Goal: Task Accomplishment & Management: Manage account settings

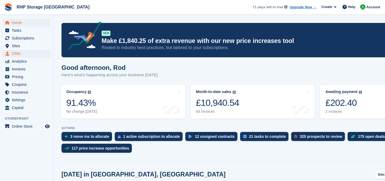
scroll to position [48, 0]
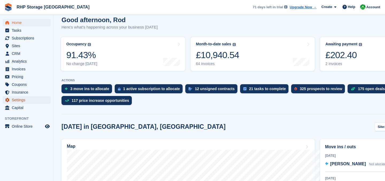
click at [22, 103] on span "Settings" at bounding box center [28, 99] width 32 height 7
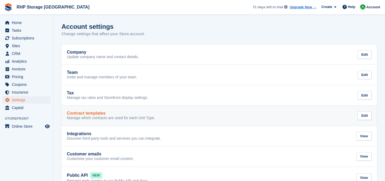
scroll to position [15, 0]
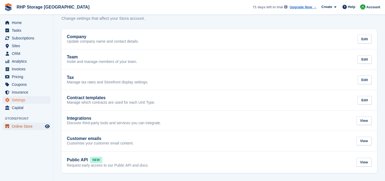
click at [30, 128] on span "Online Store" at bounding box center [28, 126] width 32 height 7
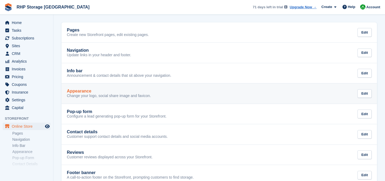
scroll to position [22, 0]
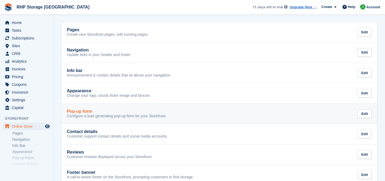
click at [92, 119] on link "Pop-up form Configure a lead generating pop-up form for your Storefront. Edit" at bounding box center [218, 114] width 315 height 20
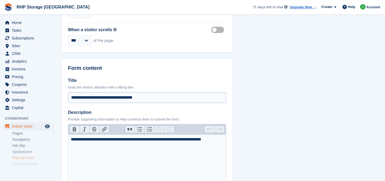
scroll to position [255, 0]
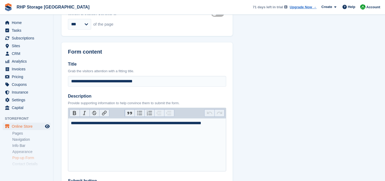
click at [118, 134] on trix-editor "**********" at bounding box center [147, 144] width 158 height 53
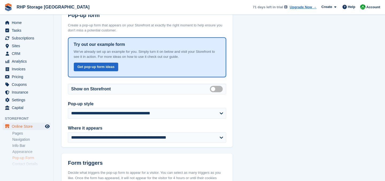
scroll to position [0, 0]
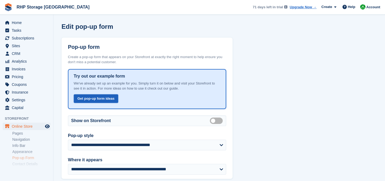
click at [101, 100] on link "Get pop-up form ideas" at bounding box center [96, 99] width 45 height 9
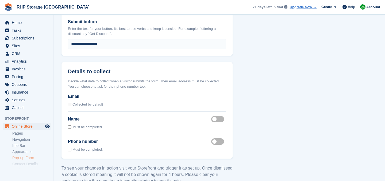
scroll to position [449, 0]
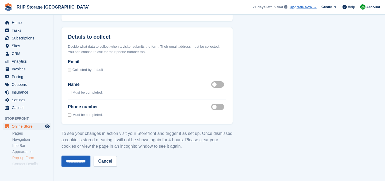
click at [79, 162] on input "**********" at bounding box center [75, 161] width 29 height 11
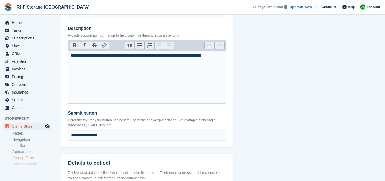
scroll to position [451, 0]
